Goal: Task Accomplishment & Management: Manage account settings

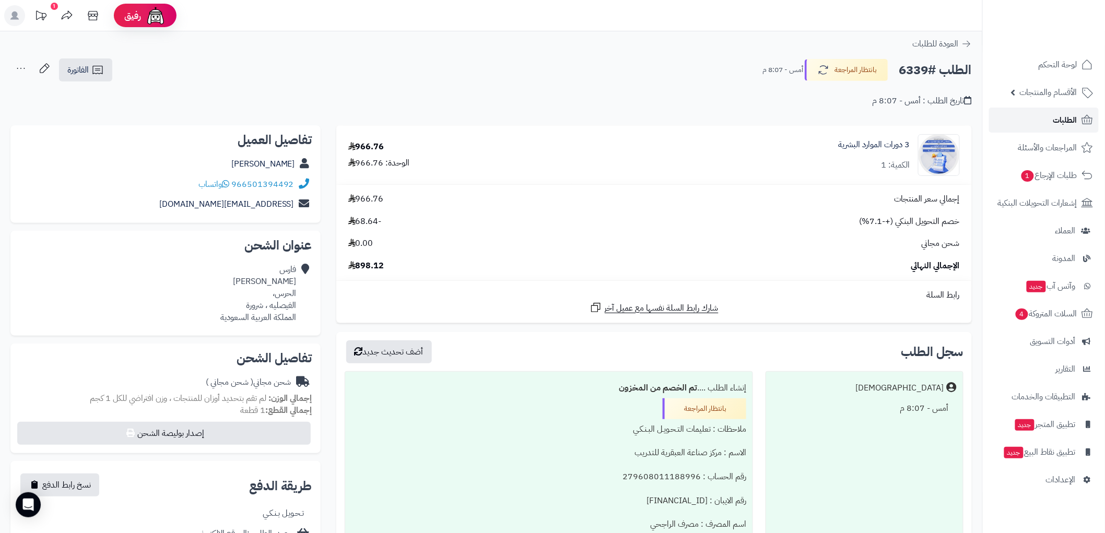
click at [1073, 119] on span "الطلبات" at bounding box center [1065, 120] width 24 height 15
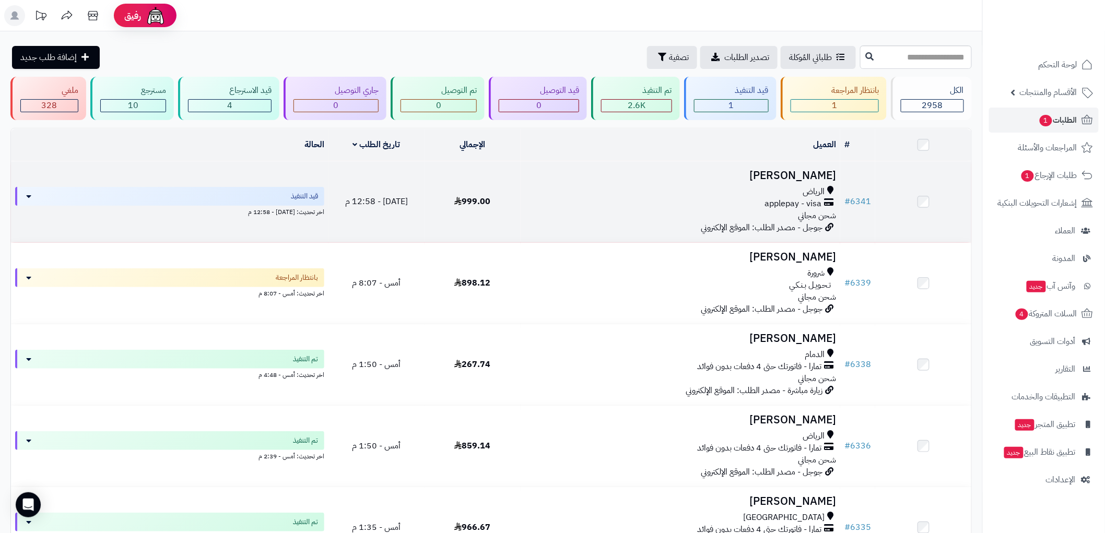
click at [645, 205] on div "applepay - visa" at bounding box center [680, 204] width 311 height 12
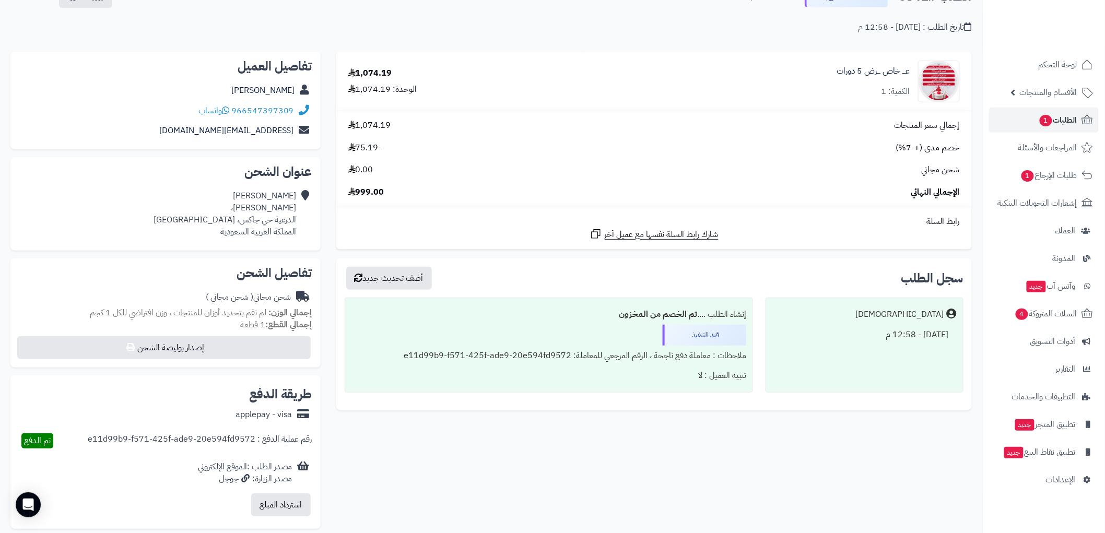
scroll to position [58, 0]
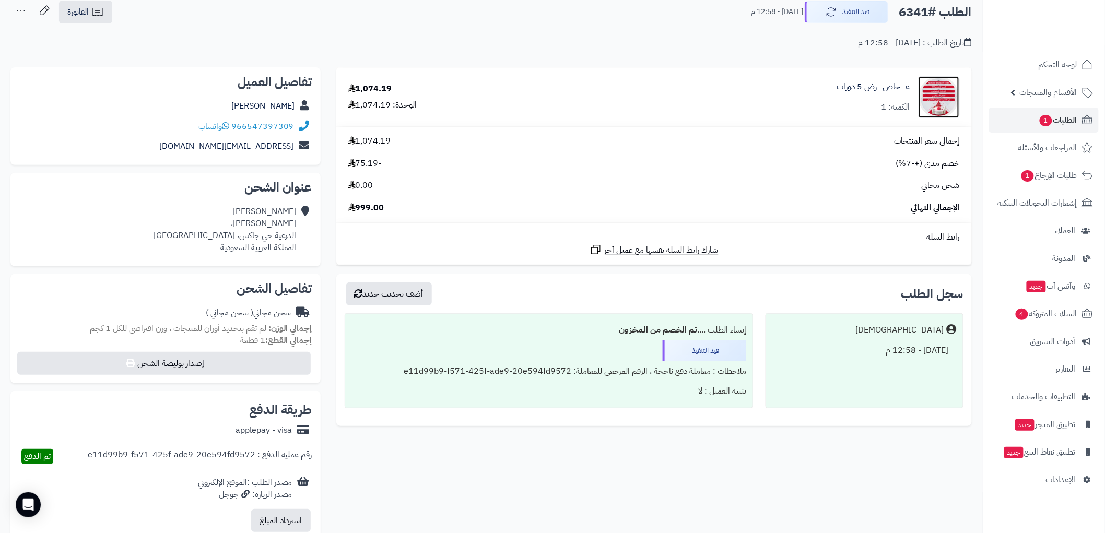
click at [941, 100] on img at bounding box center [939, 97] width 41 height 42
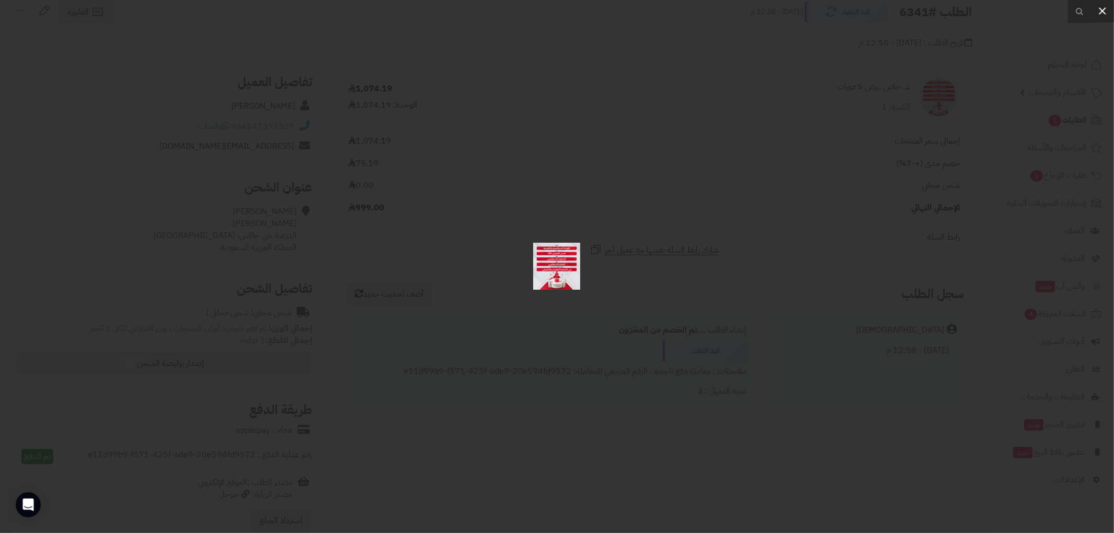
click at [1101, 13] on icon at bounding box center [1102, 11] width 13 height 13
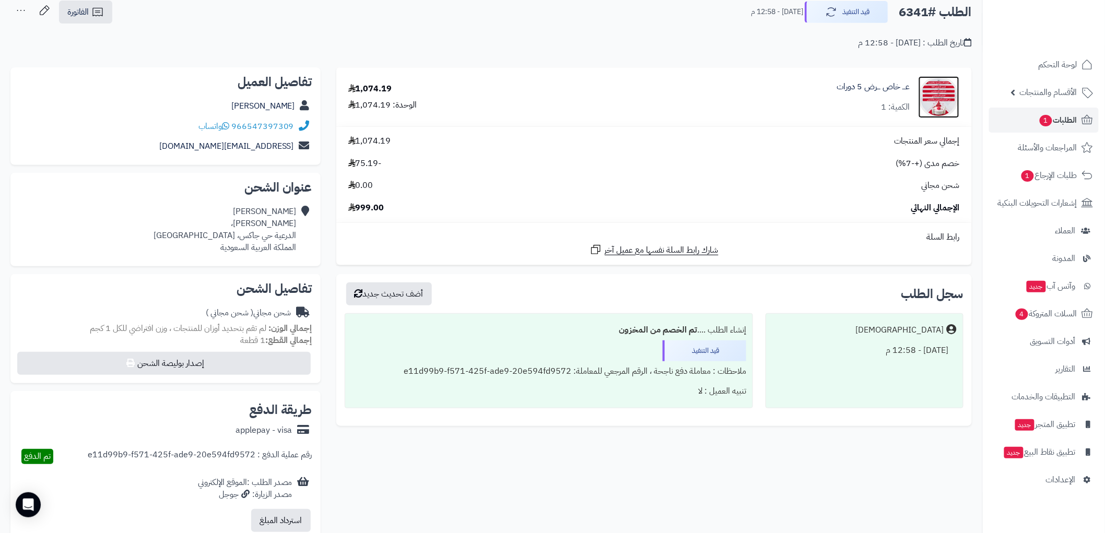
scroll to position [0, 0]
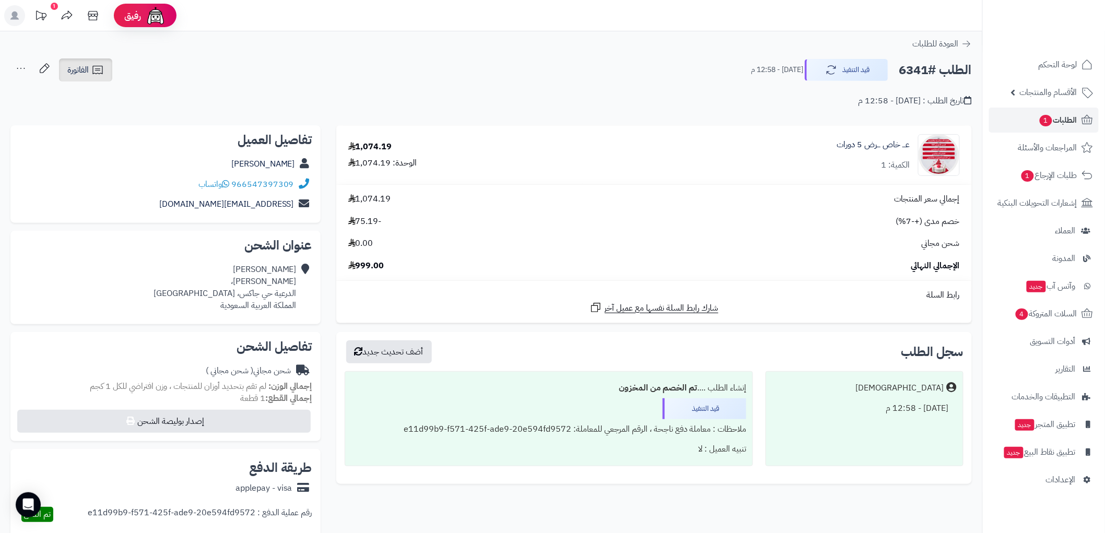
click at [84, 66] on span "الفاتورة" at bounding box center [77, 70] width 21 height 13
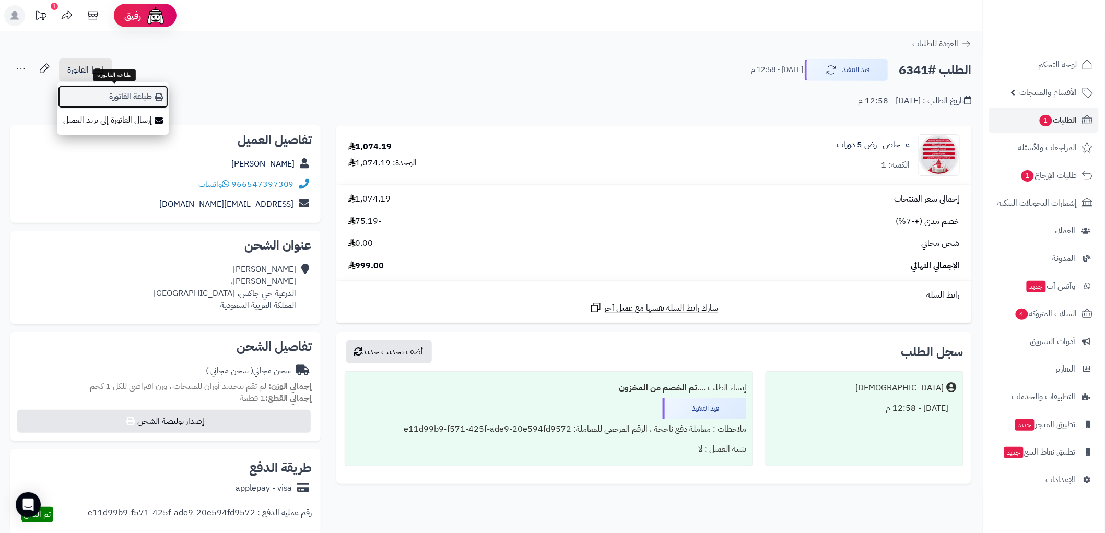
click at [140, 97] on link "طباعة الفاتورة" at bounding box center [112, 97] width 111 height 24
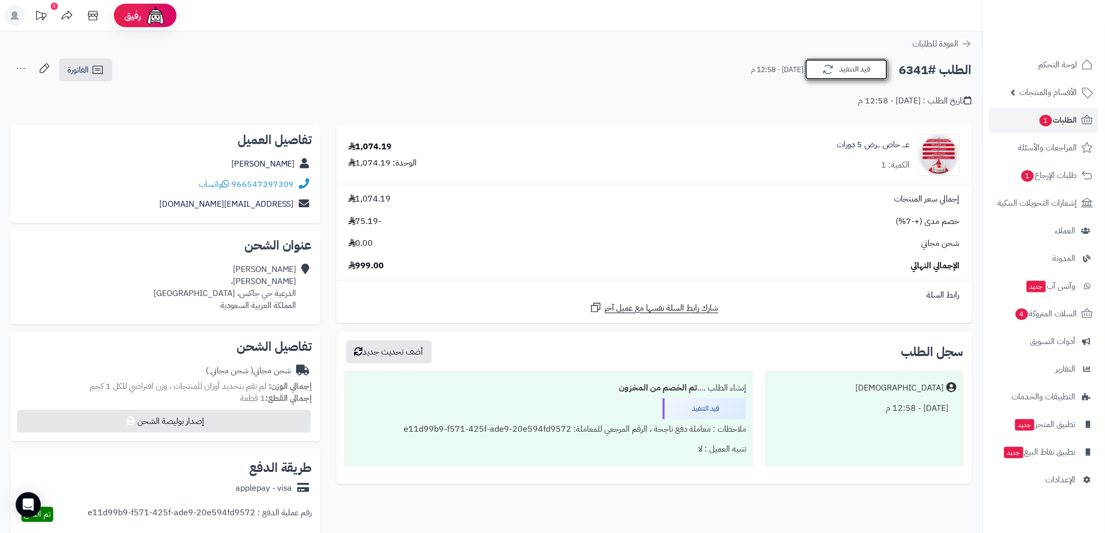
click at [849, 75] on button "قيد التنفيذ" at bounding box center [847, 69] width 84 height 22
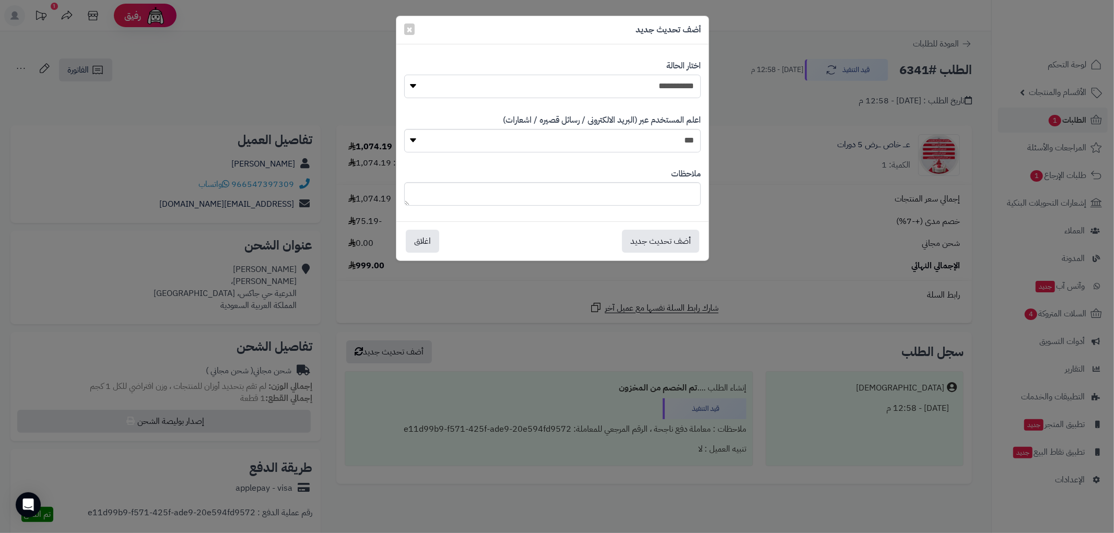
click at [681, 85] on select "**********" at bounding box center [552, 87] width 297 height 24
select select "*"
click at [404, 75] on select "**********" at bounding box center [552, 87] width 297 height 24
click at [670, 241] on button "أضف تحديث جديد" at bounding box center [660, 240] width 77 height 23
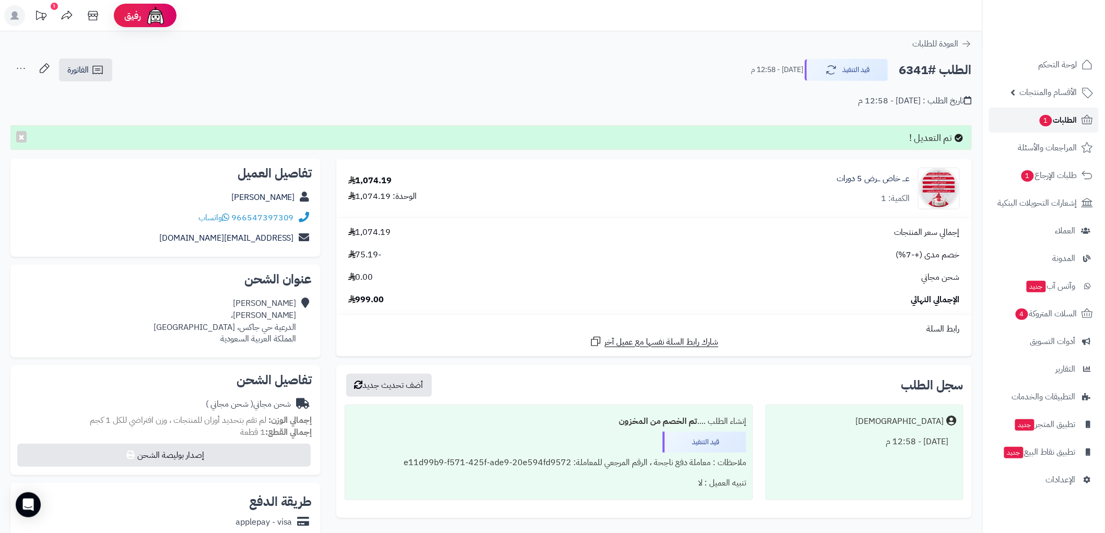
click at [1083, 120] on icon at bounding box center [1087, 120] width 13 height 13
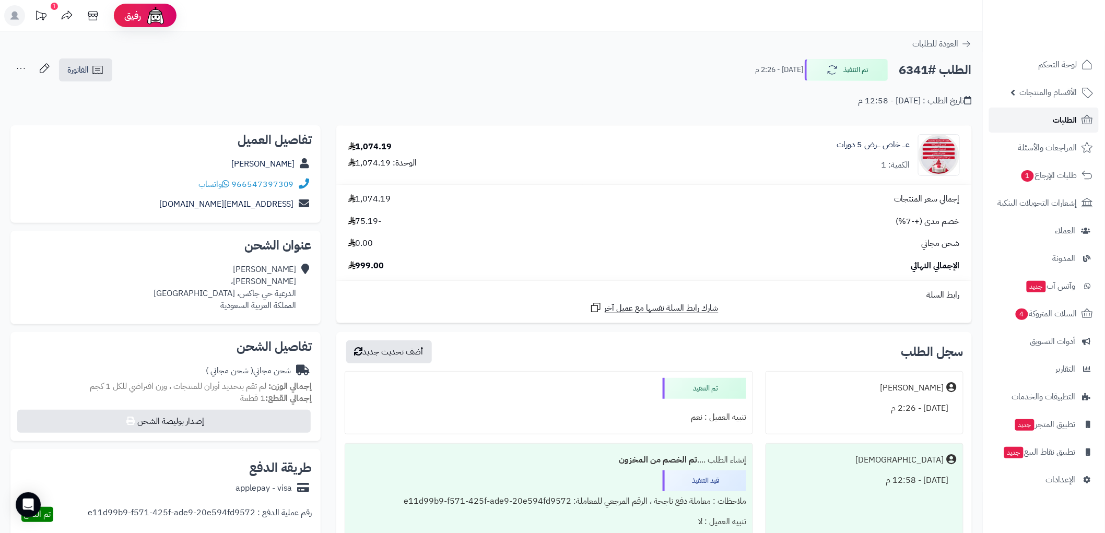
click at [1076, 126] on span "الطلبات" at bounding box center [1065, 120] width 24 height 15
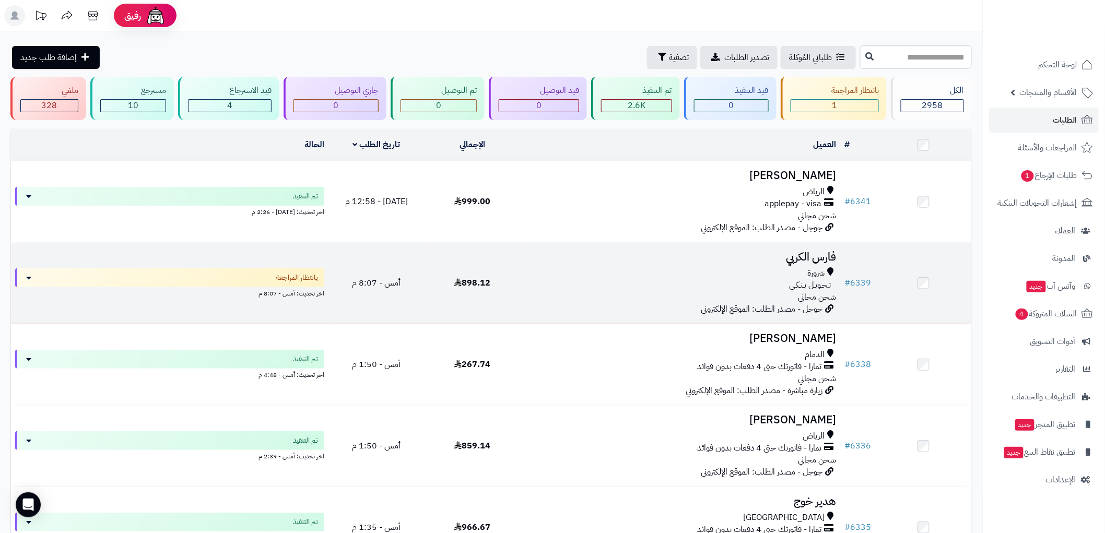
click at [691, 288] on div "تـحـويـل بـنـكـي" at bounding box center [680, 285] width 311 height 12
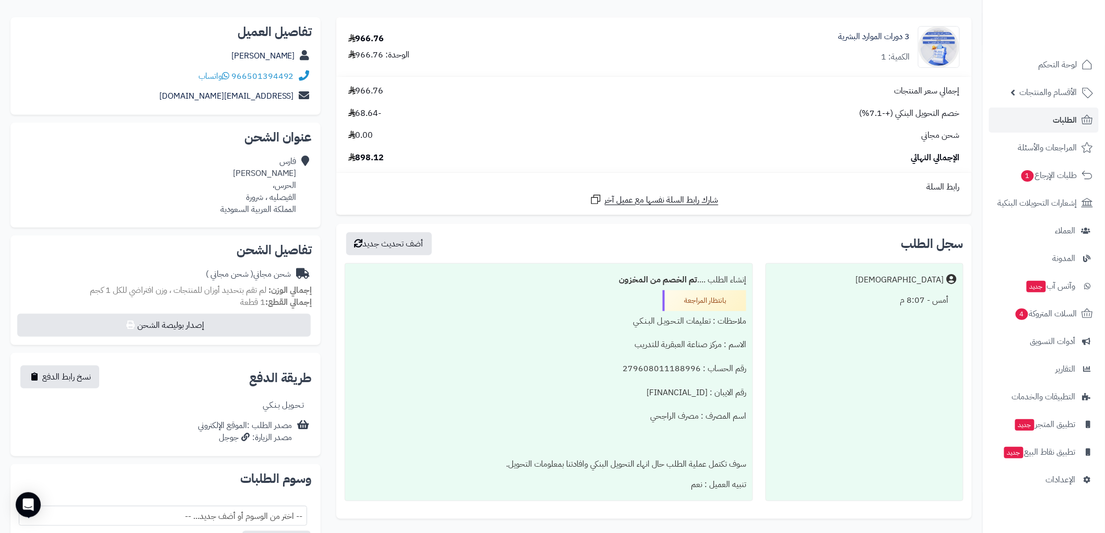
scroll to position [174, 0]
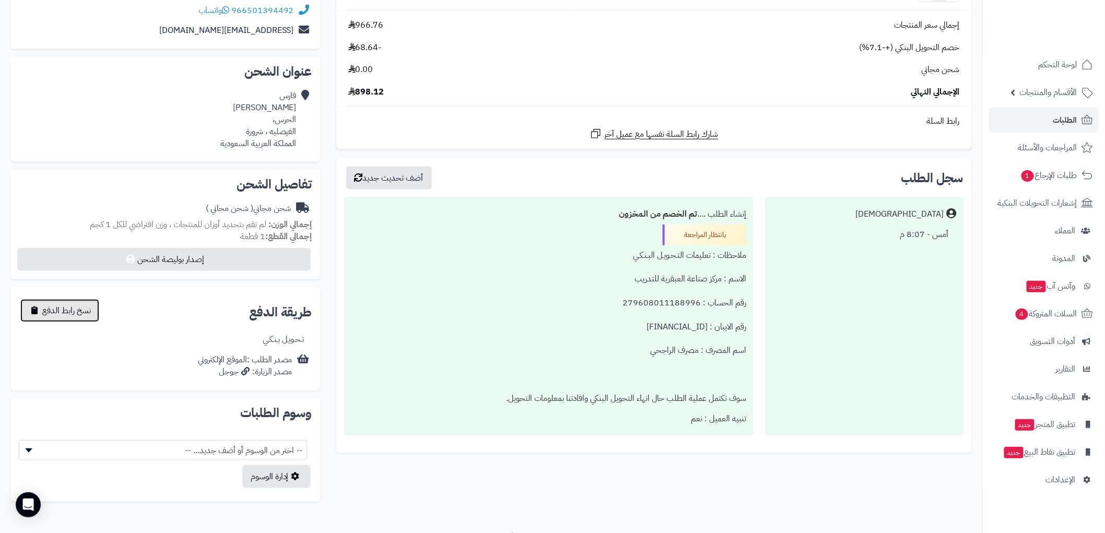
click at [56, 312] on span "نسخ رابط الدفع" at bounding box center [66, 310] width 49 height 13
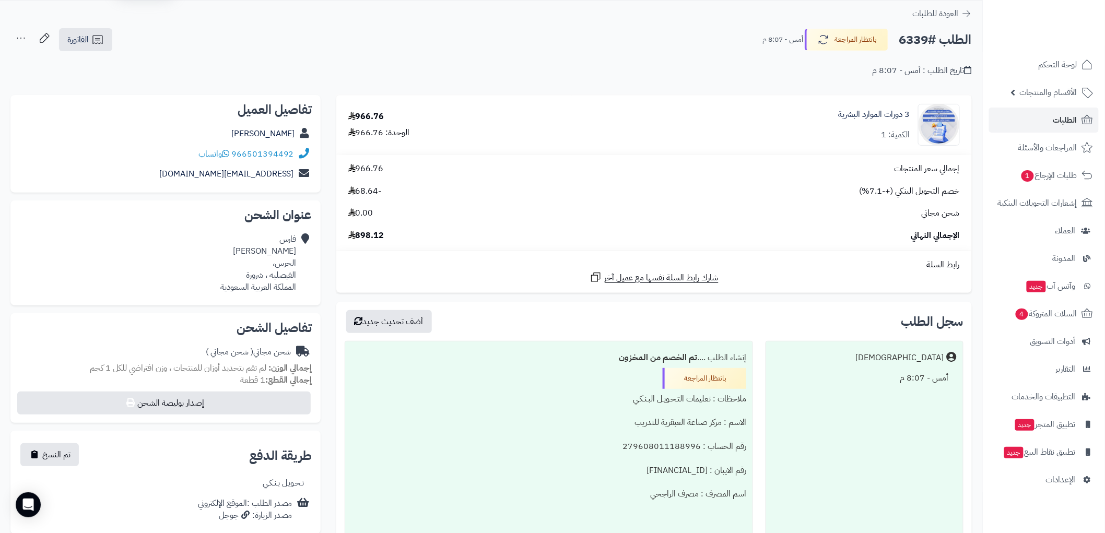
scroll to position [0, 0]
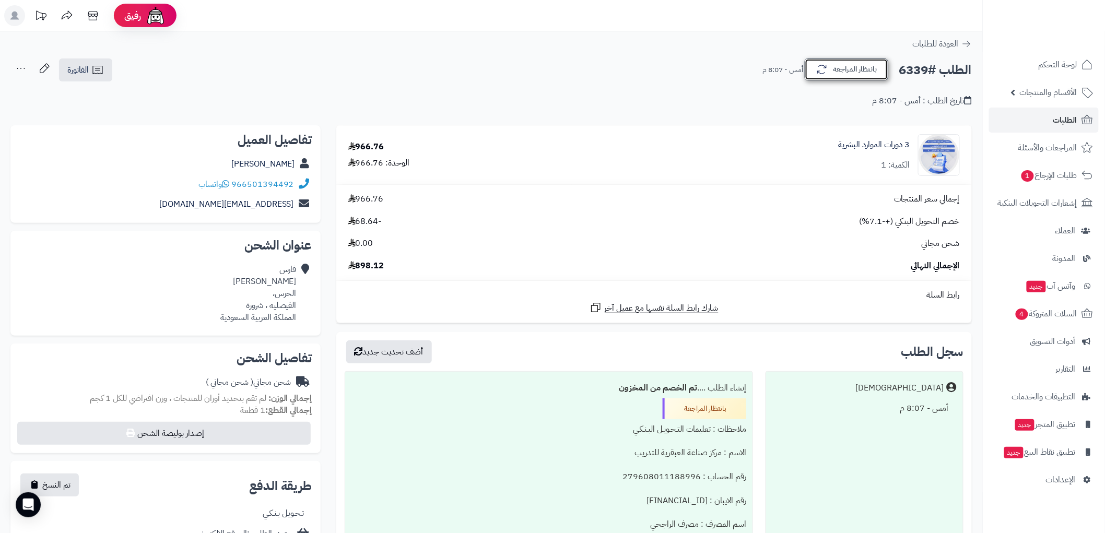
click at [848, 65] on button "بانتظار المراجعة" at bounding box center [847, 69] width 84 height 22
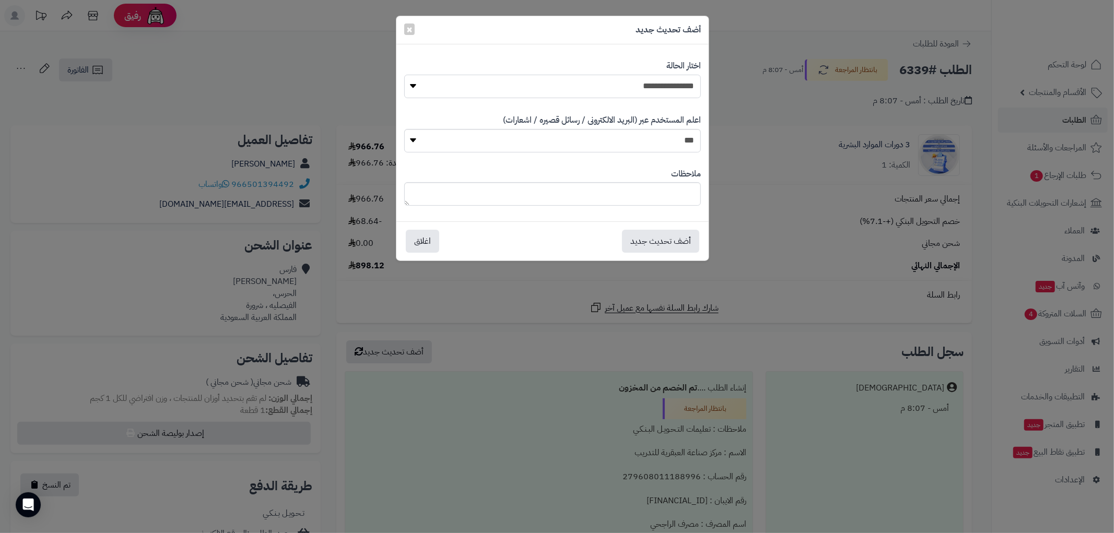
click at [664, 83] on select "**********" at bounding box center [552, 87] width 297 height 24
select select "**"
click at [404, 75] on select "**********" at bounding box center [552, 87] width 297 height 24
click at [661, 236] on button "أضف تحديث جديد" at bounding box center [660, 240] width 77 height 23
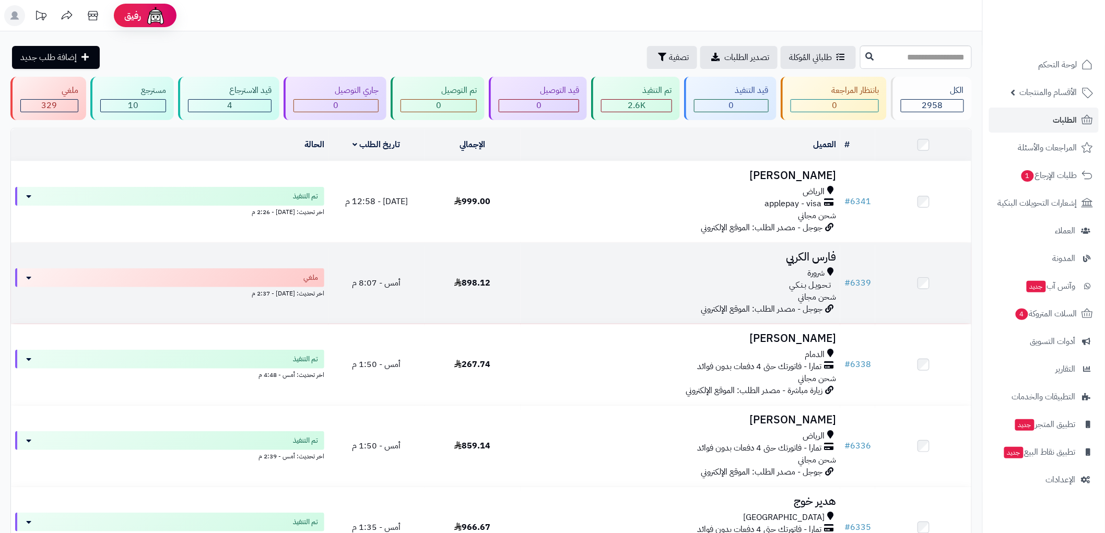
click at [760, 264] on td "فارس الكربي شرورة تـحـويـل بـنـكـي شحن مجاني جوجل - مصدر الطلب: الموقع الإلكترو…" at bounding box center [681, 283] width 320 height 81
click at [796, 260] on h3 "فارس الكربي" at bounding box center [680, 257] width 311 height 12
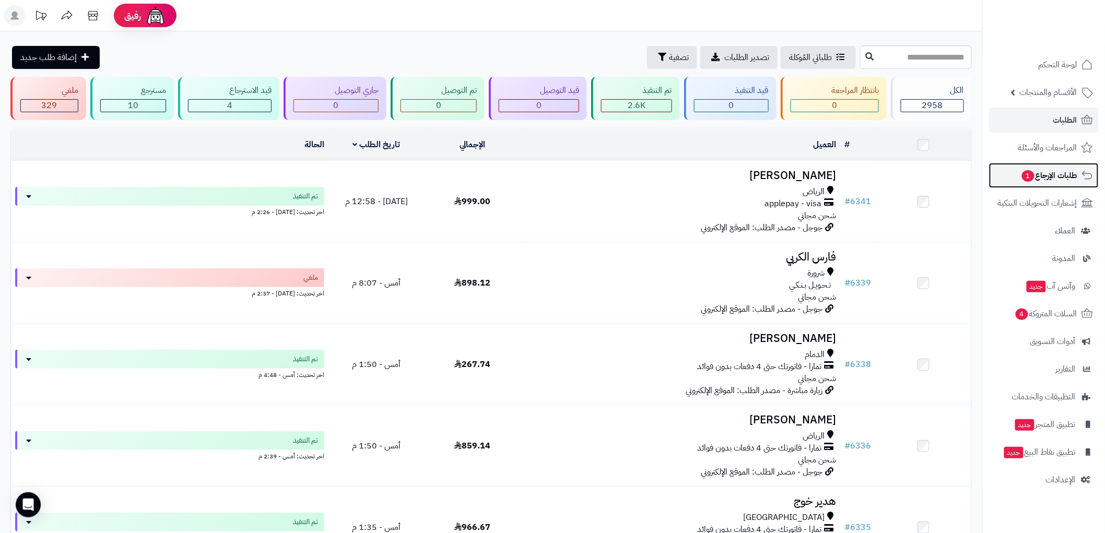
click at [1062, 173] on span "طلبات الإرجاع 1" at bounding box center [1049, 175] width 56 height 15
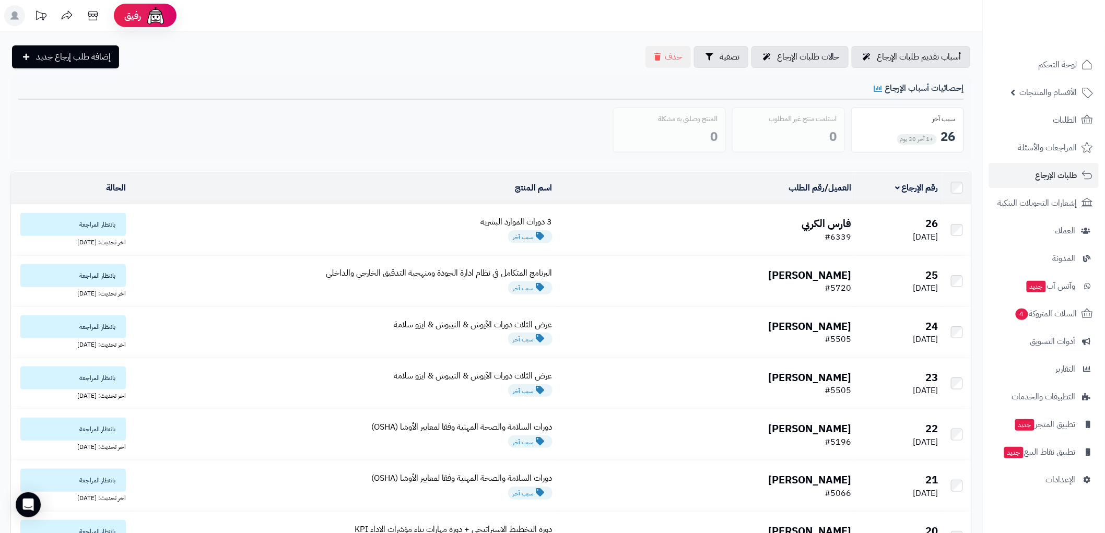
click at [494, 222] on td "3 دورات الموارد البشرية سبب آخر" at bounding box center [343, 230] width 426 height 51
click at [1067, 113] on span "الطلبات" at bounding box center [1065, 120] width 24 height 15
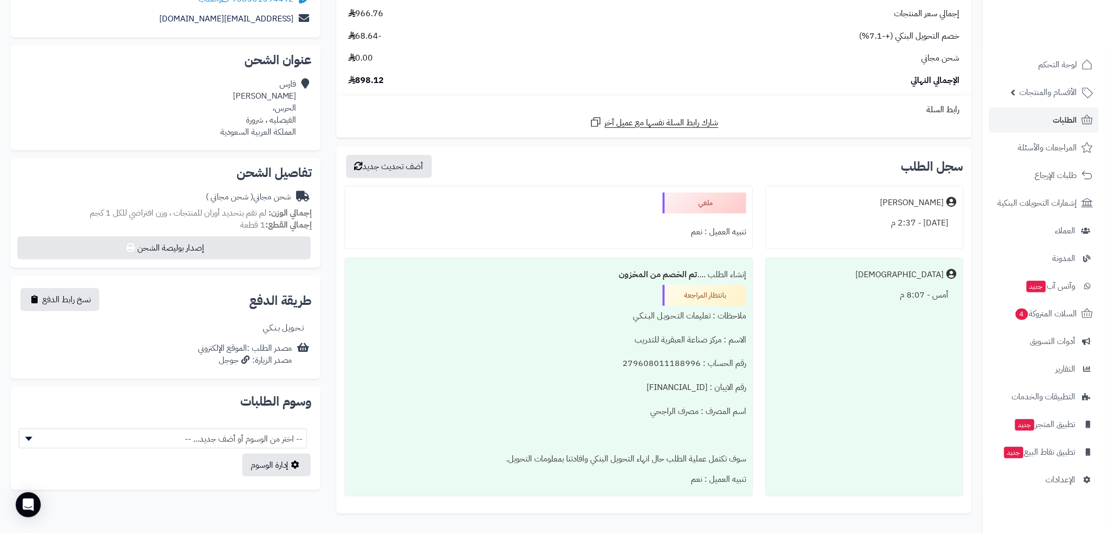
scroll to position [174, 0]
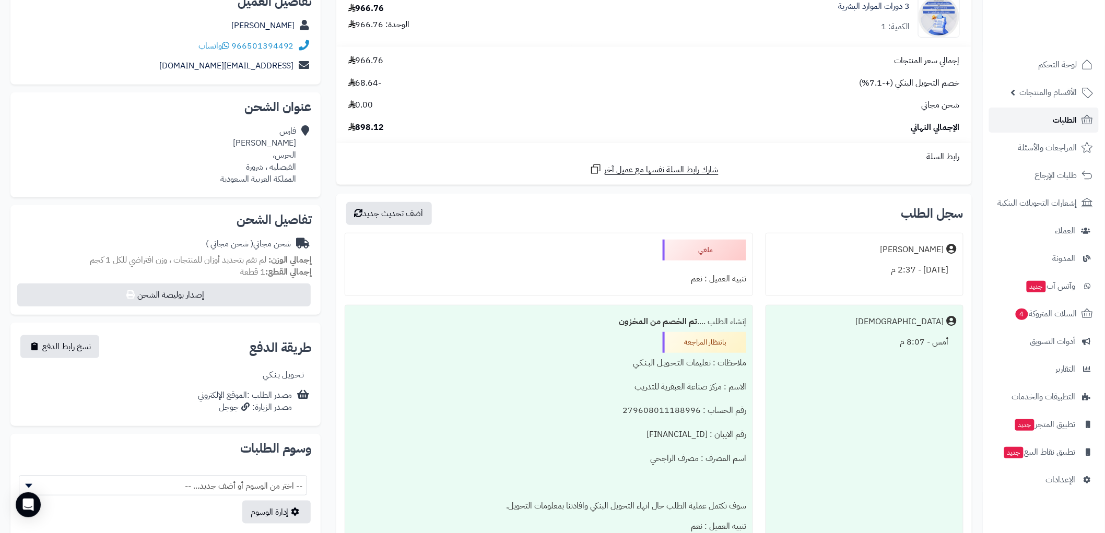
click at [1073, 115] on span "الطلبات" at bounding box center [1065, 120] width 24 height 15
click at [1069, 56] on link "لوحة التحكم" at bounding box center [1044, 64] width 110 height 25
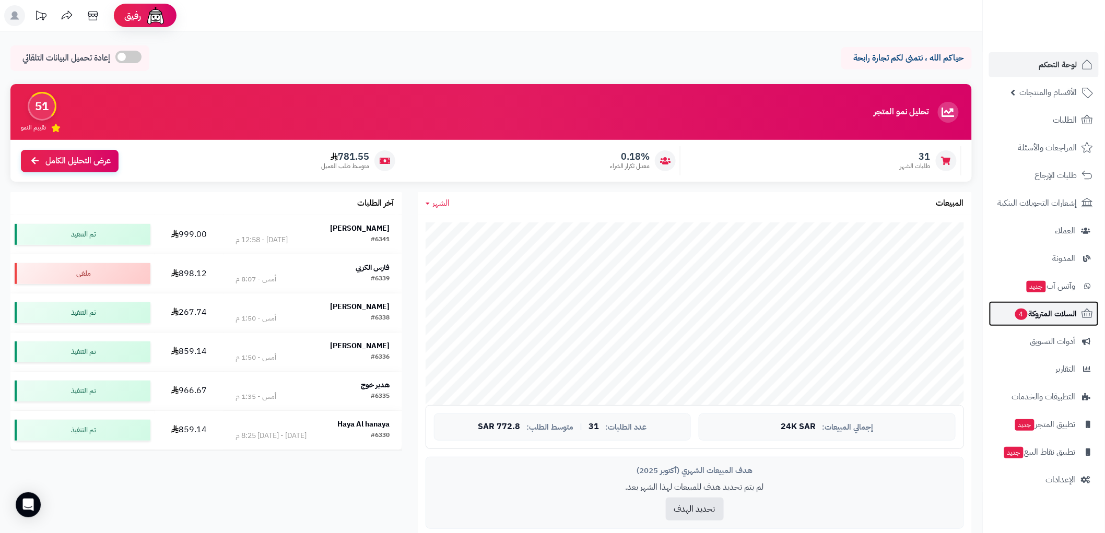
click at [1035, 317] on span "السلات المتروكة 4" at bounding box center [1045, 314] width 63 height 15
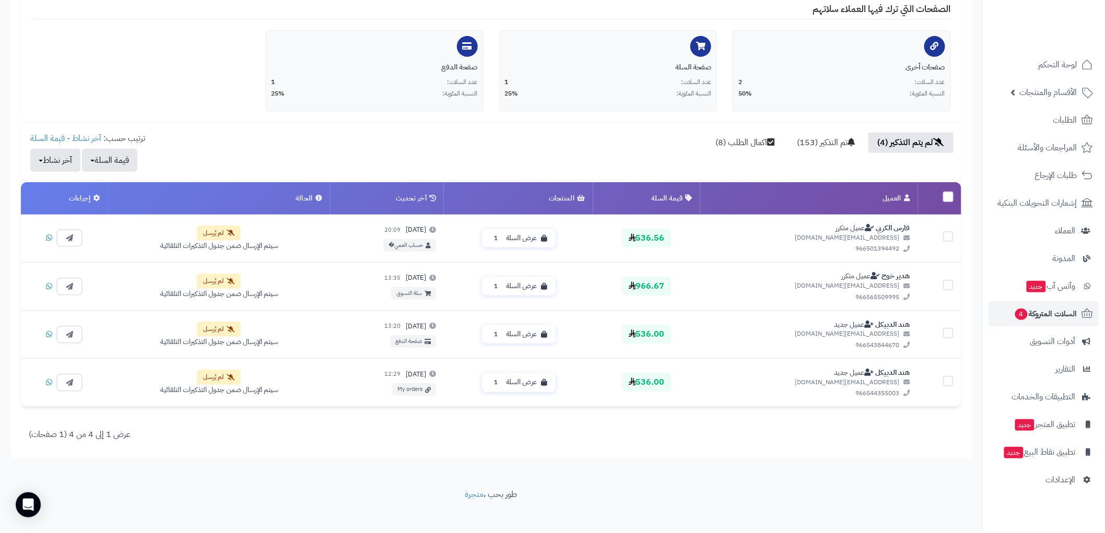
scroll to position [215, 0]
